Goal: Information Seeking & Learning: Learn about a topic

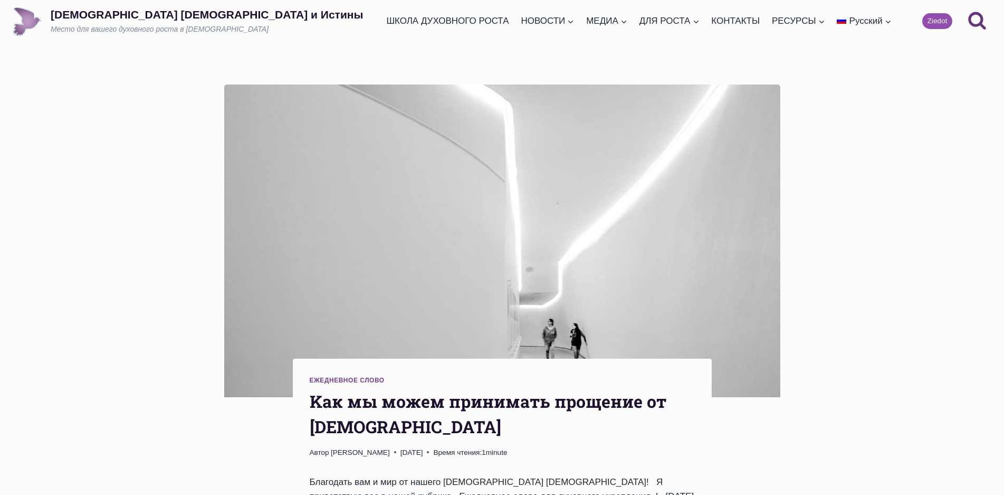
drag, startPoint x: 491, startPoint y: 81, endPoint x: 344, endPoint y: 168, distance: 170.8
click at [517, 81] on link "Обзор проповедей" at bounding box center [570, 79] width 106 height 29
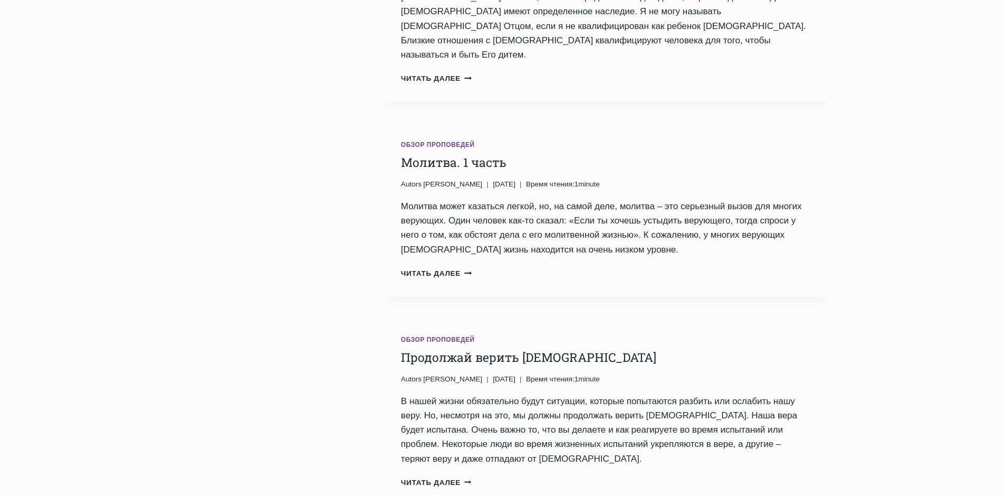
scroll to position [1003, 0]
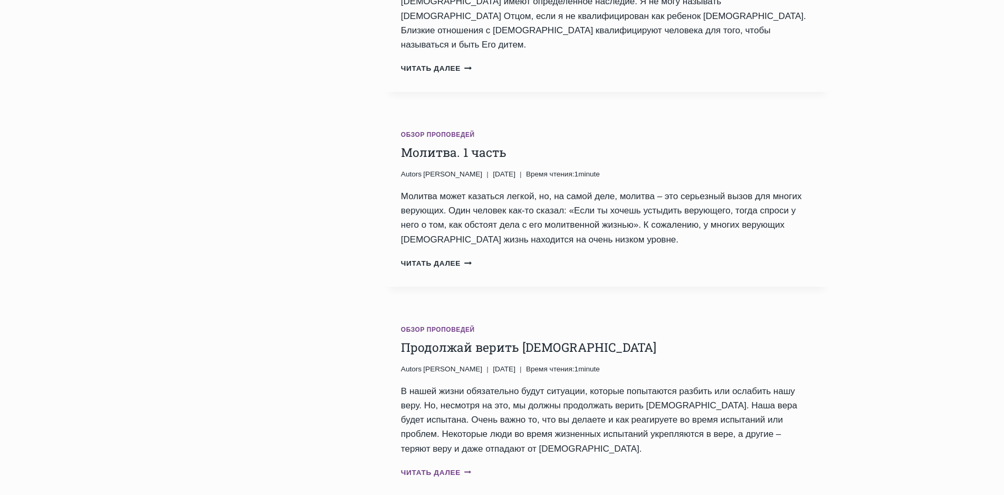
click at [447, 468] on link "Читать далее Продолжай верить Богу Продолжить" at bounding box center [436, 472] width 71 height 8
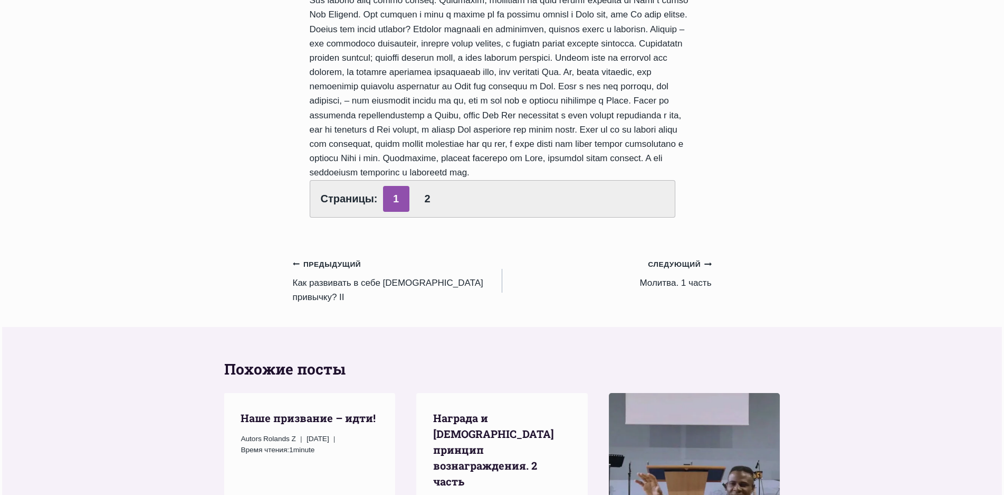
scroll to position [475, 0]
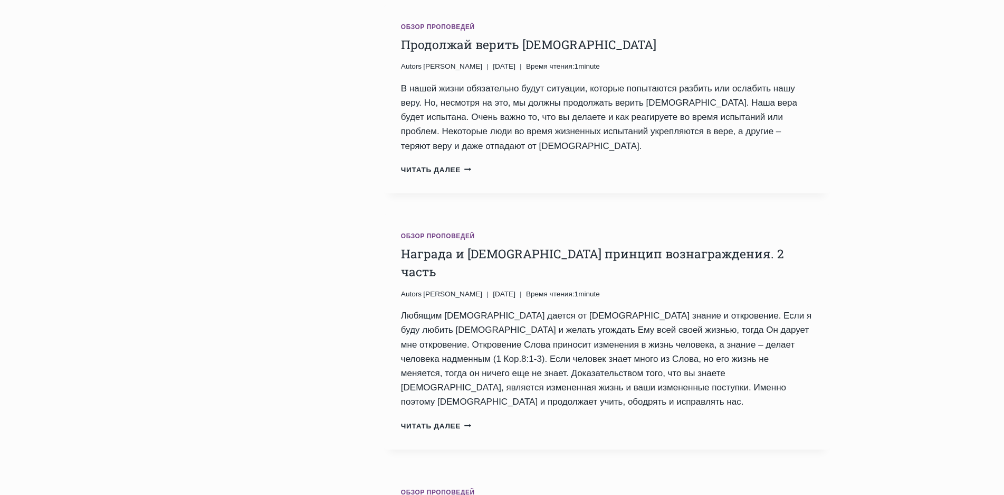
scroll to position [1320, 0]
